Goal: Navigation & Orientation: Understand site structure

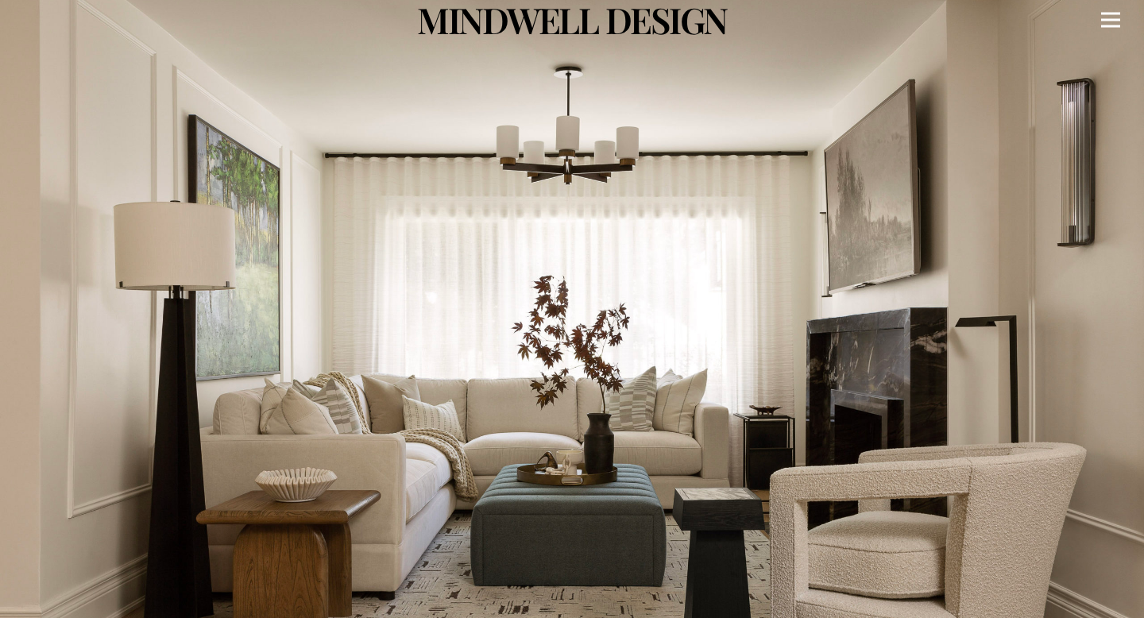
click at [1106, 17] on div "Menu" at bounding box center [1110, 20] width 19 height 40
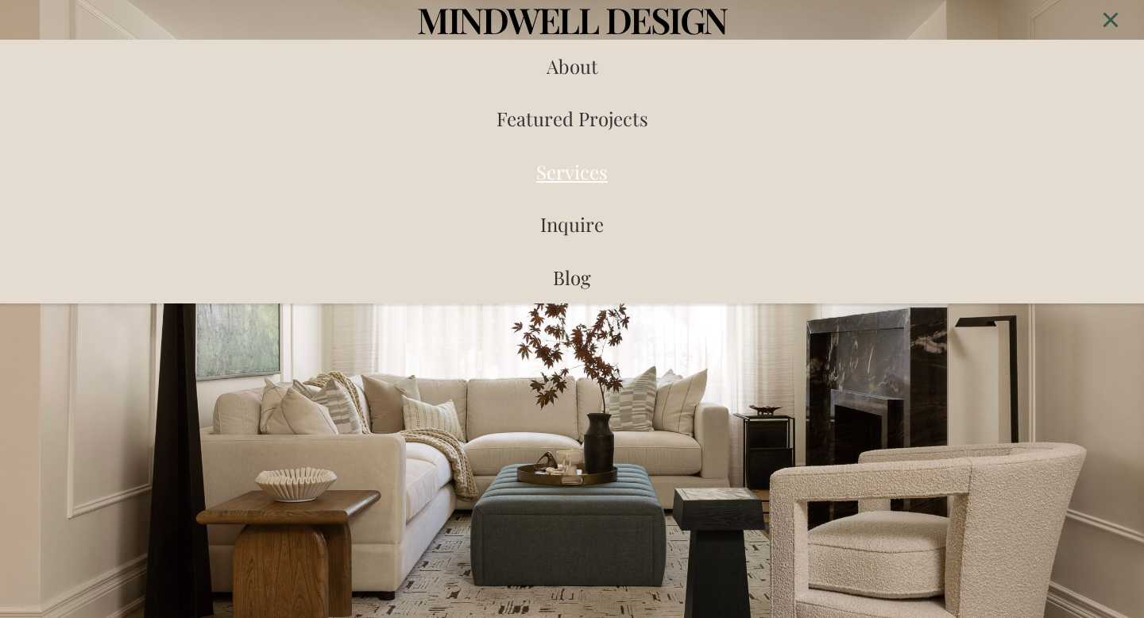
click at [587, 172] on span "Services" at bounding box center [572, 171] width 72 height 25
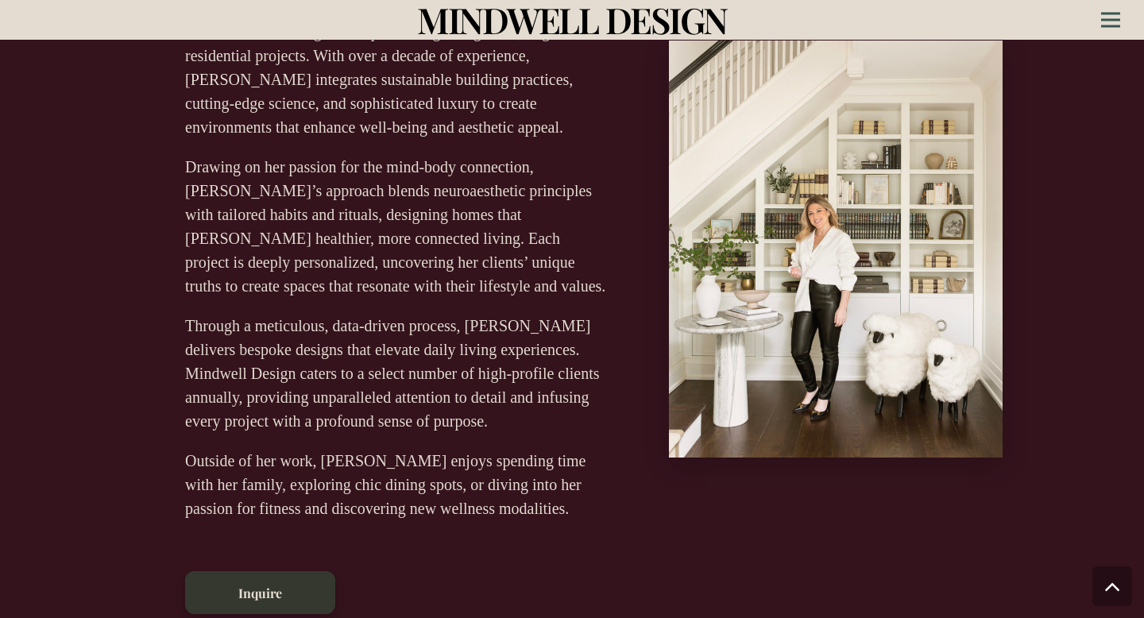
scroll to position [690, 0]
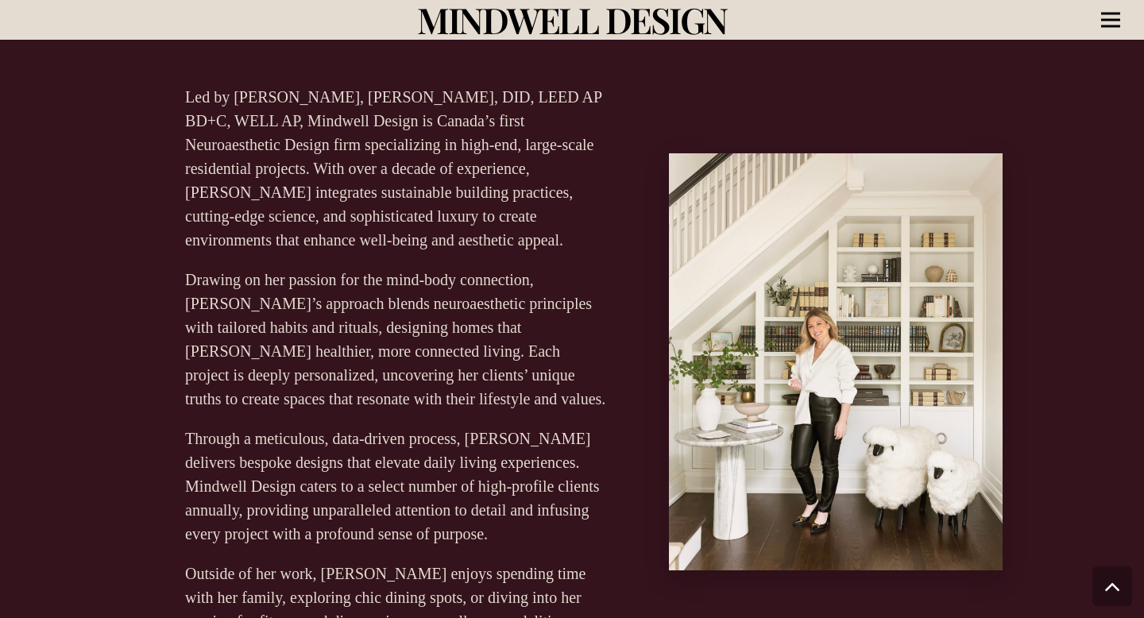
click at [1112, 19] on icon "Menu" at bounding box center [1110, 20] width 19 height 2
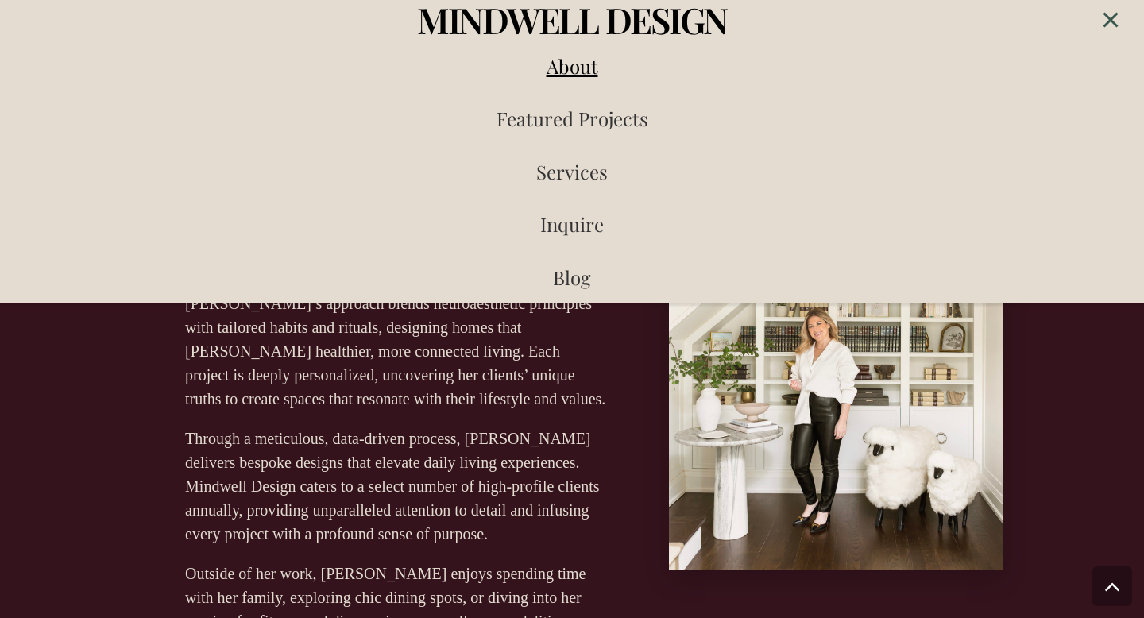
click at [570, 72] on span "About" at bounding box center [573, 65] width 52 height 25
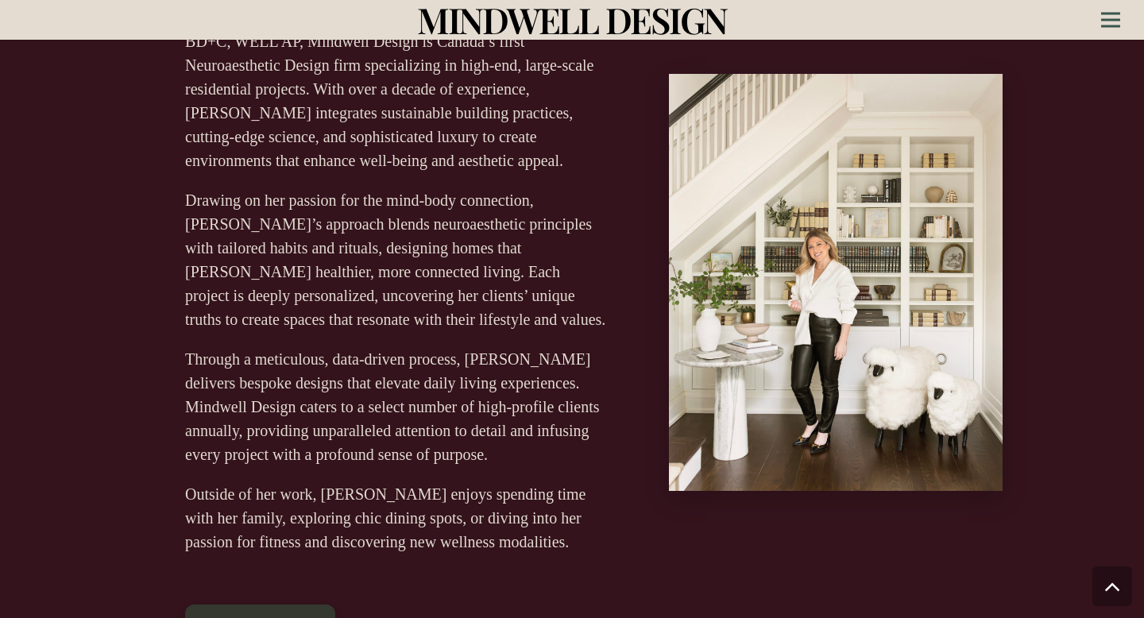
scroll to position [763, 0]
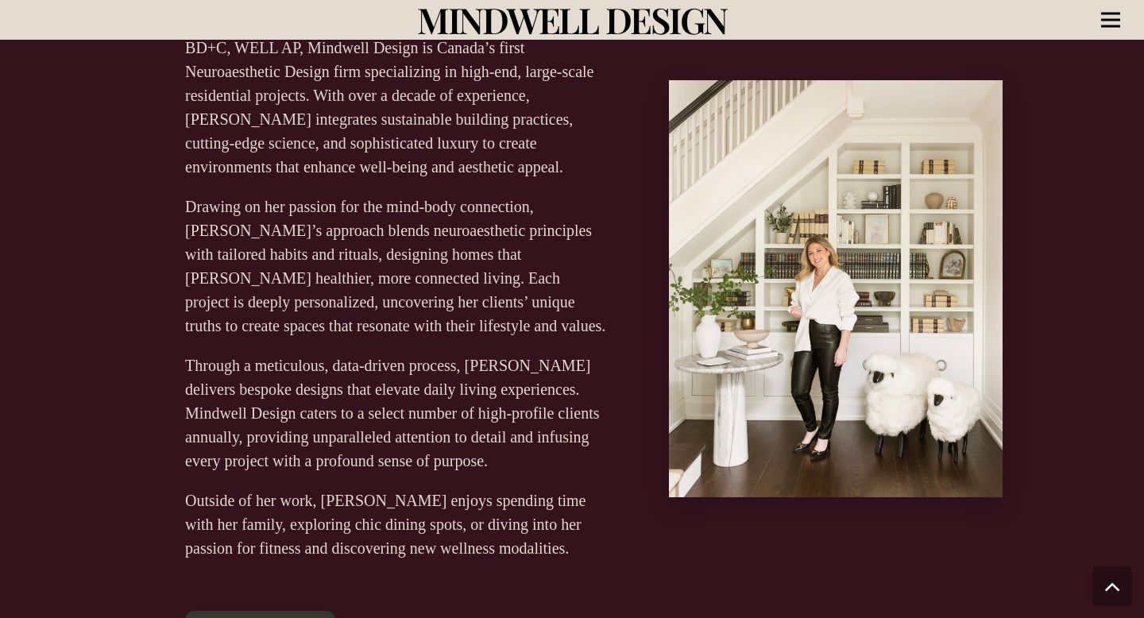
click at [1107, 21] on div "Menu" at bounding box center [1110, 20] width 19 height 40
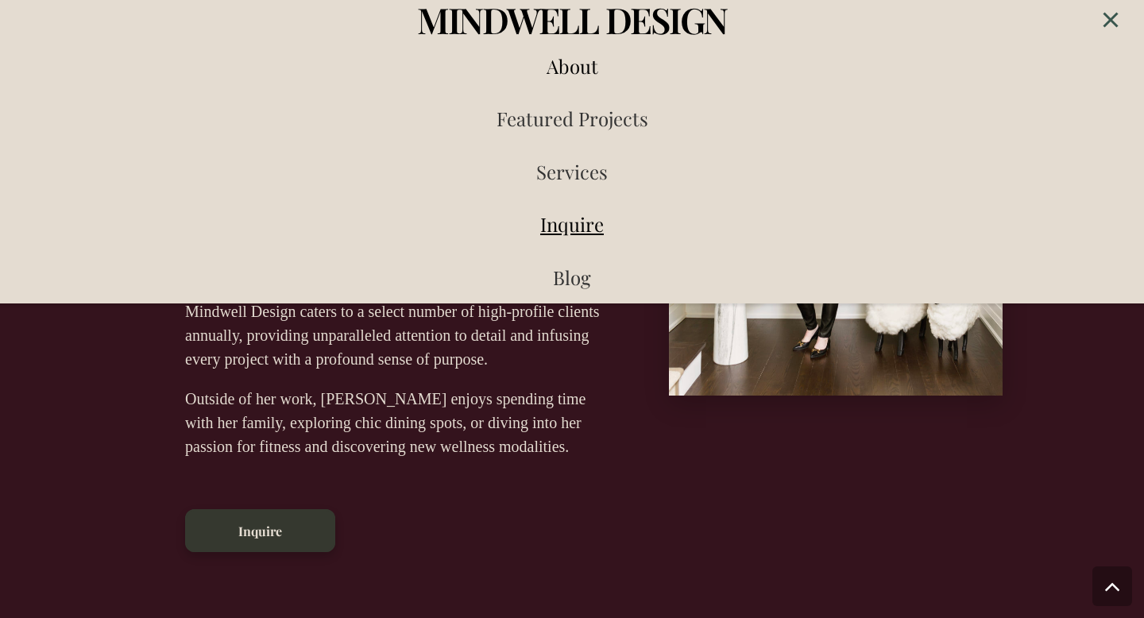
scroll to position [864, 0]
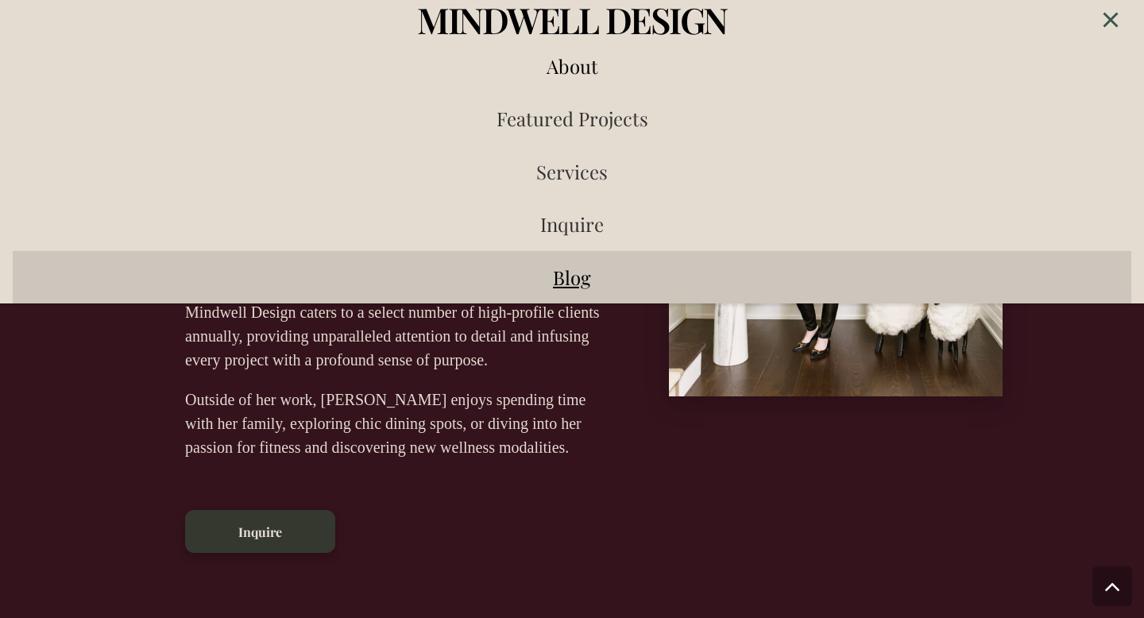
click at [570, 282] on span "Blog" at bounding box center [572, 277] width 38 height 25
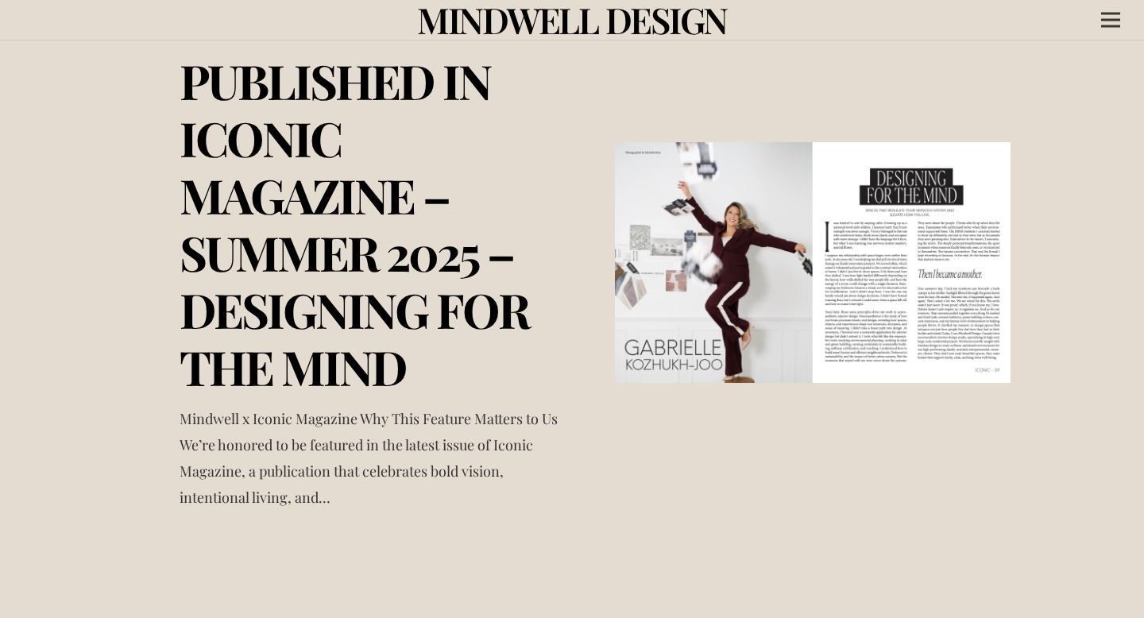
scroll to position [303, 0]
